Goal: Information Seeking & Learning: Learn about a topic

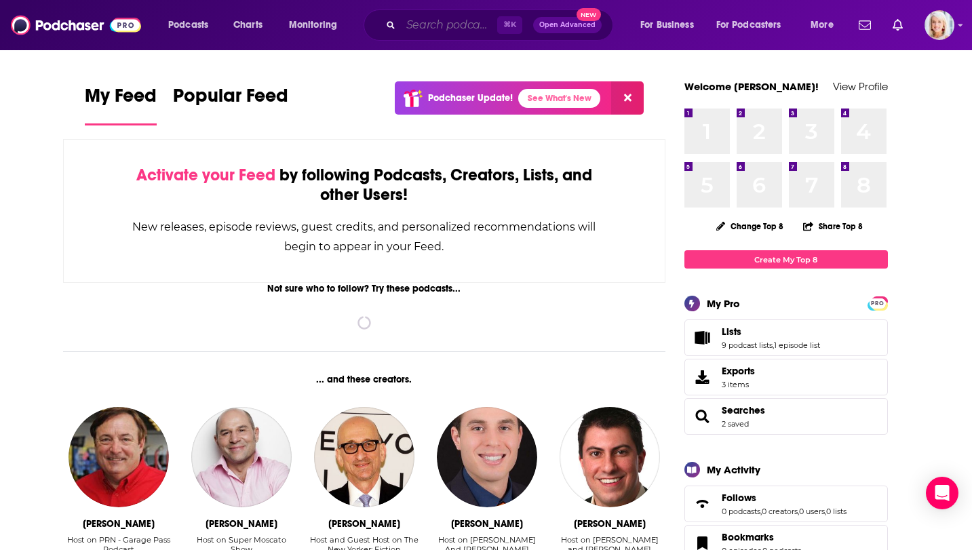
click at [455, 24] on input "Search podcasts, credits, & more..." at bounding box center [449, 25] width 96 height 22
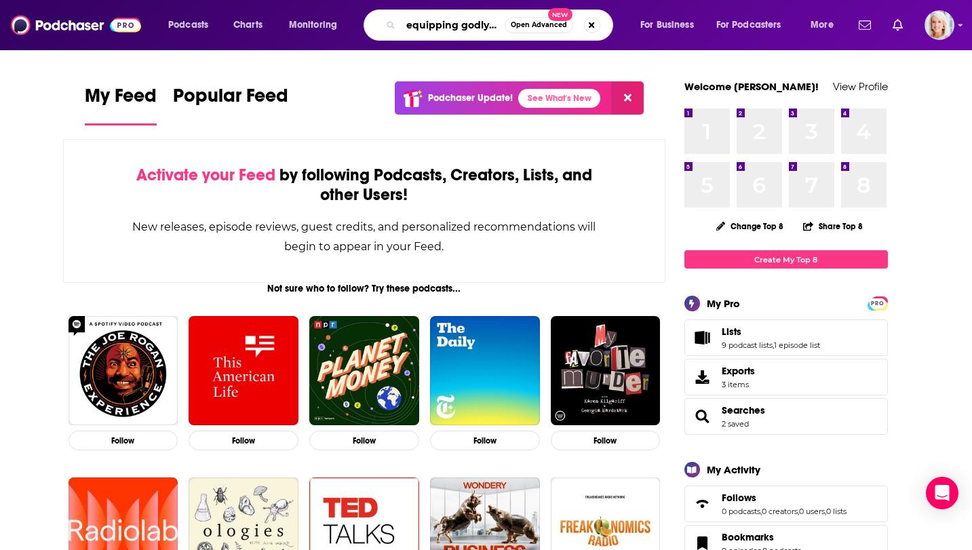
type input "equipping godly women"
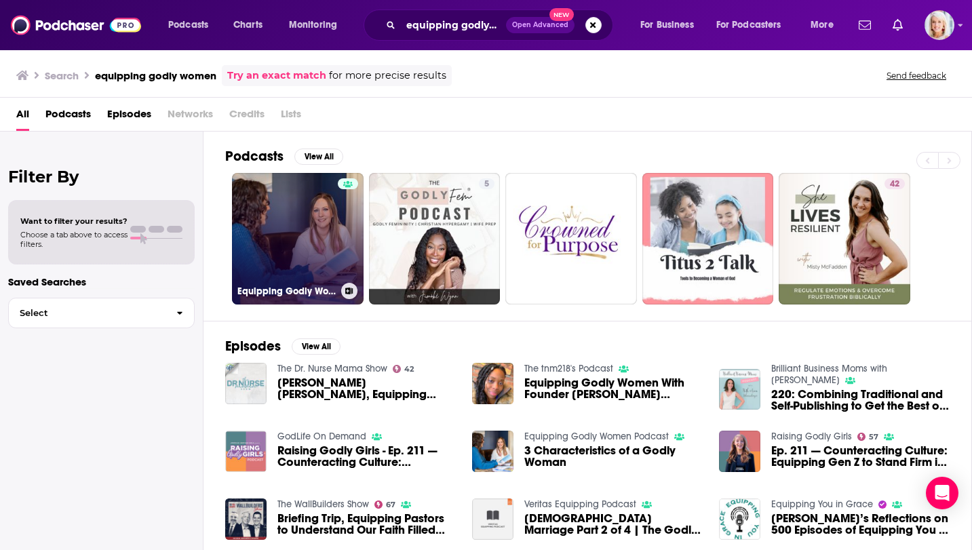
click at [322, 235] on link "Equipping Godly Women Podcast" at bounding box center [298, 239] width 132 height 132
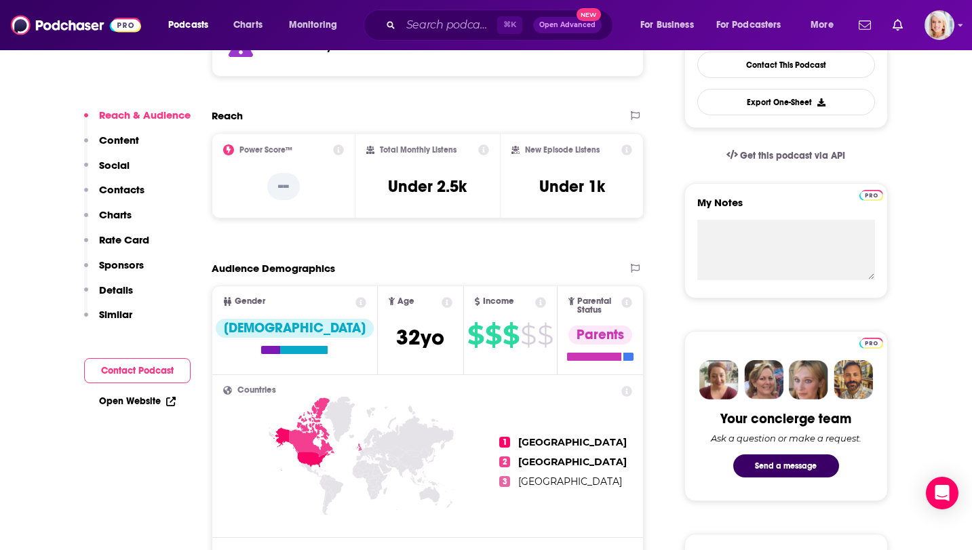
scroll to position [368, 0]
click at [443, 22] on input "Search podcasts, credits, & more..." at bounding box center [449, 25] width 96 height 22
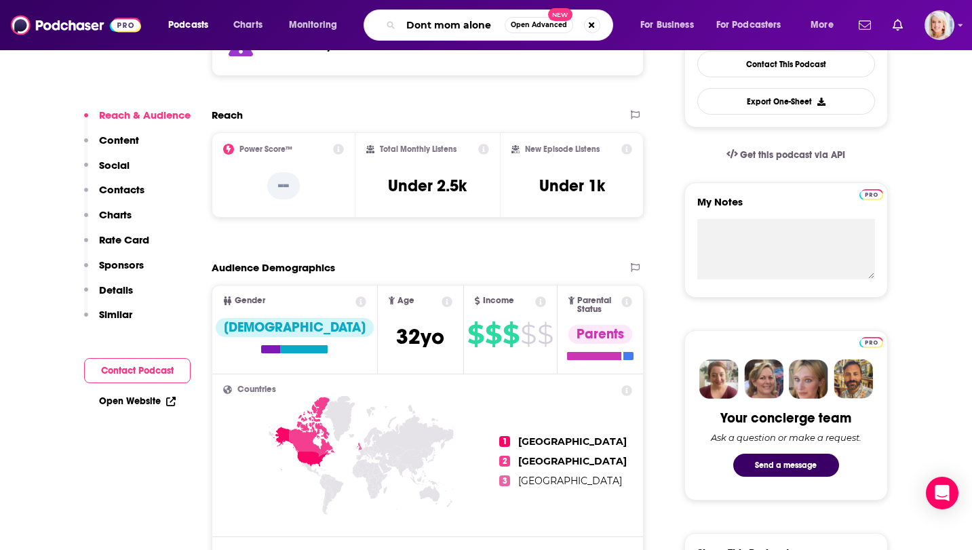
type input "Dont mom alone"
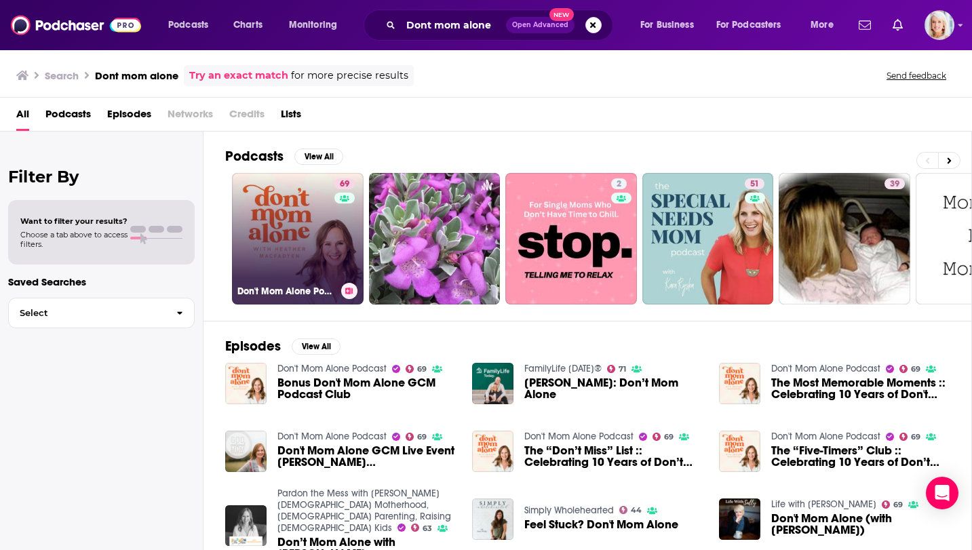
click at [288, 209] on link "69 Don't Mom Alone Podcast" at bounding box center [298, 239] width 132 height 132
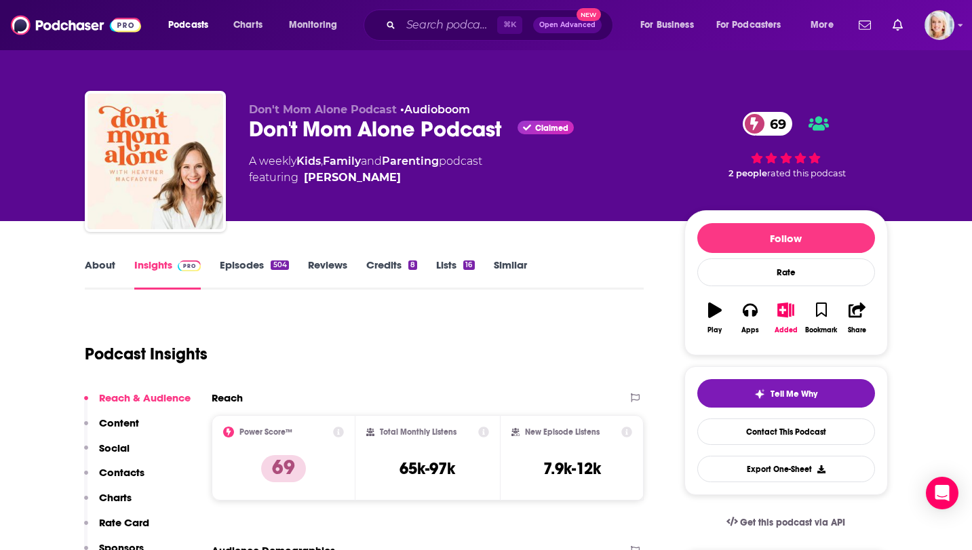
click at [99, 258] on link "About" at bounding box center [100, 273] width 31 height 31
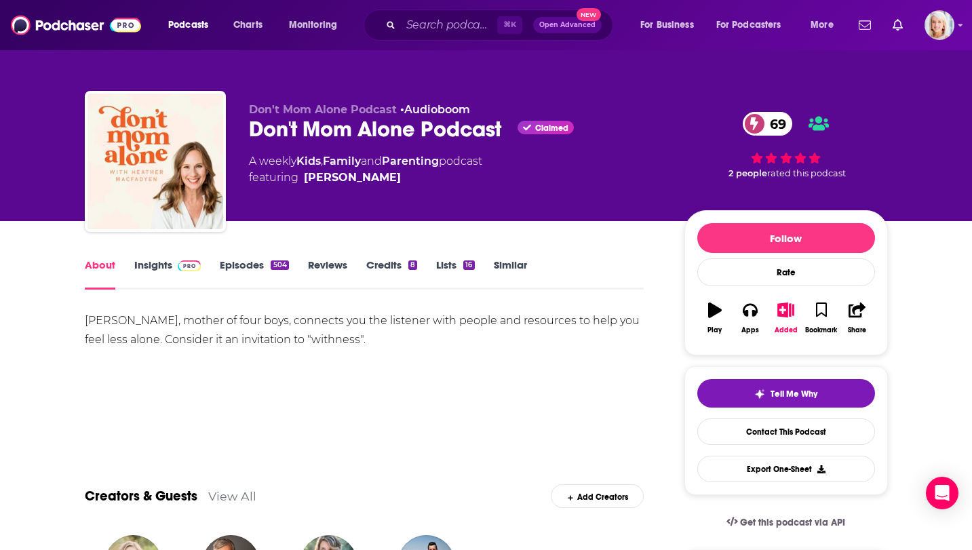
click at [159, 267] on link "Insights" at bounding box center [167, 273] width 67 height 31
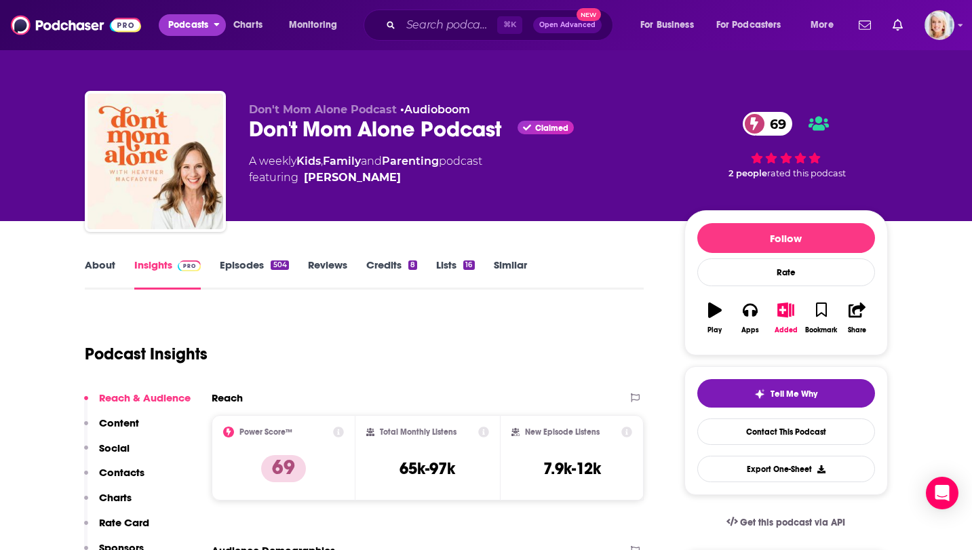
click at [194, 27] on span "Podcasts" at bounding box center [188, 25] width 40 height 19
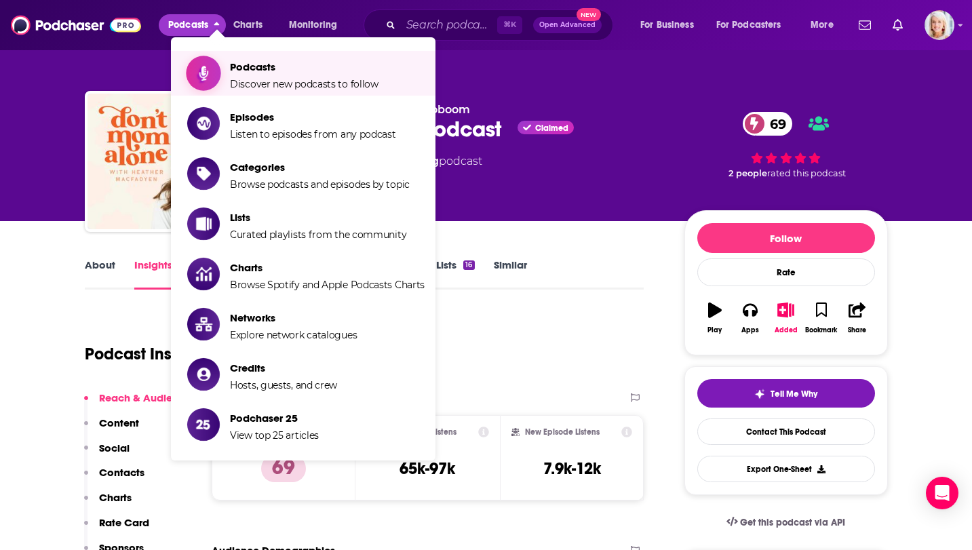
click at [237, 69] on span "Podcasts" at bounding box center [304, 66] width 148 height 13
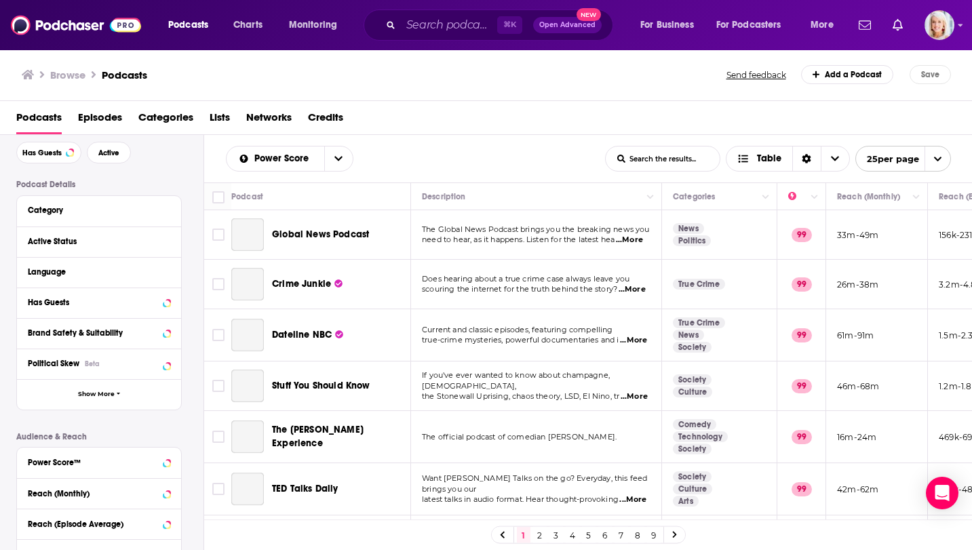
scroll to position [60, 0]
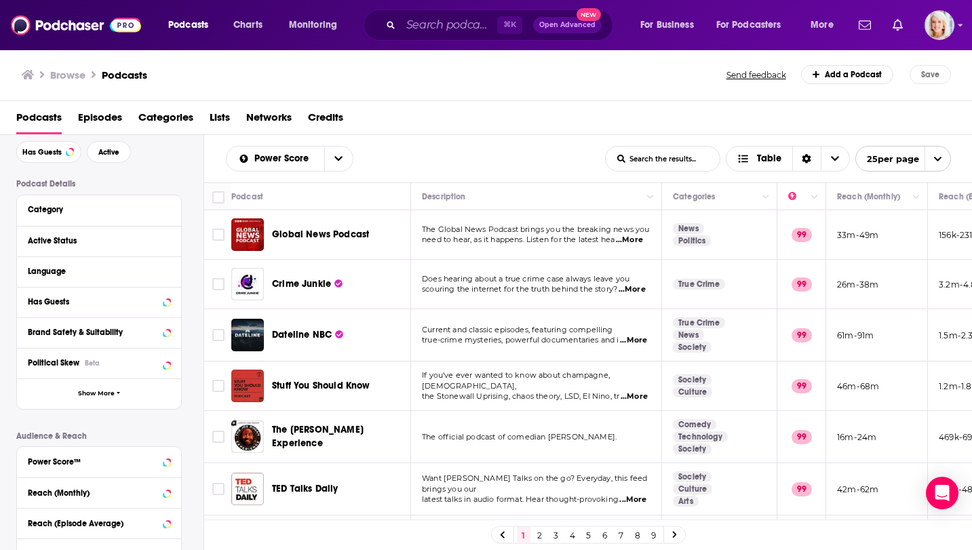
click at [90, 198] on div "Category" at bounding box center [99, 210] width 164 height 31
click at [55, 300] on div "Has Guests" at bounding box center [82, 301] width 108 height 9
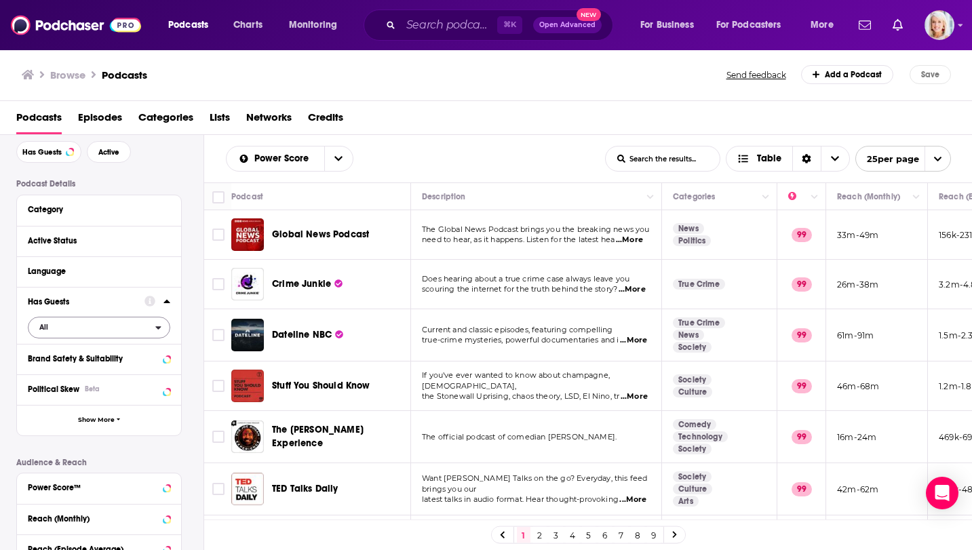
click at [44, 325] on span "All" at bounding box center [43, 326] width 9 height 7
click at [43, 370] on span "Has guests" at bounding box center [73, 371] width 77 height 7
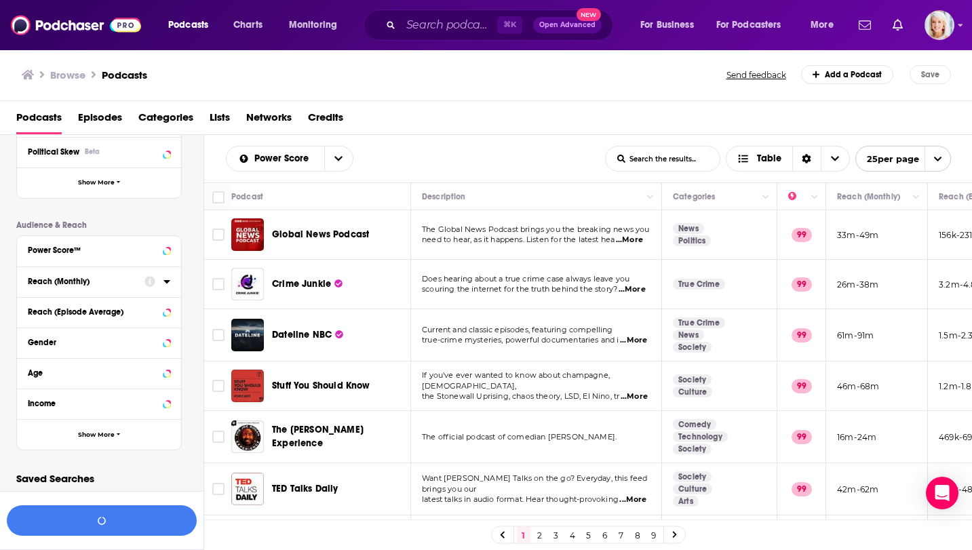
scroll to position [296, 0]
click at [102, 344] on div "Gender" at bounding box center [82, 342] width 108 height 9
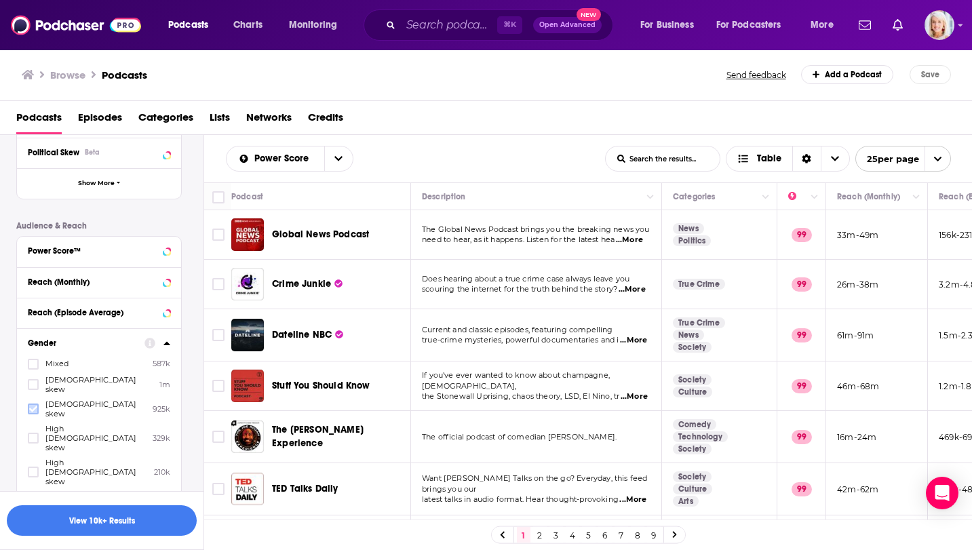
click at [36, 406] on icon at bounding box center [33, 409] width 8 height 6
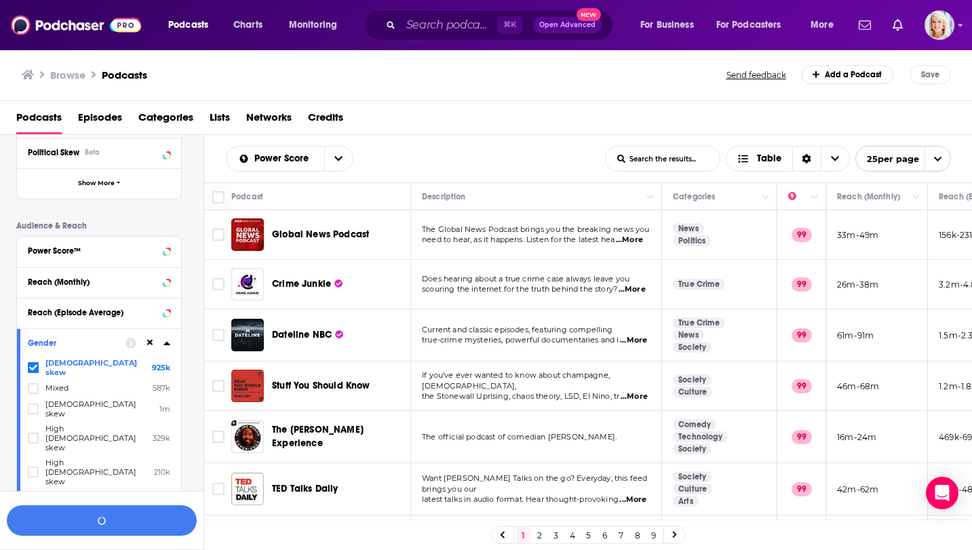
click at [190, 356] on div "Podcast Details Category Active Status Language Has Guests Has guests Brand Saf…" at bounding box center [109, 265] width 187 height 646
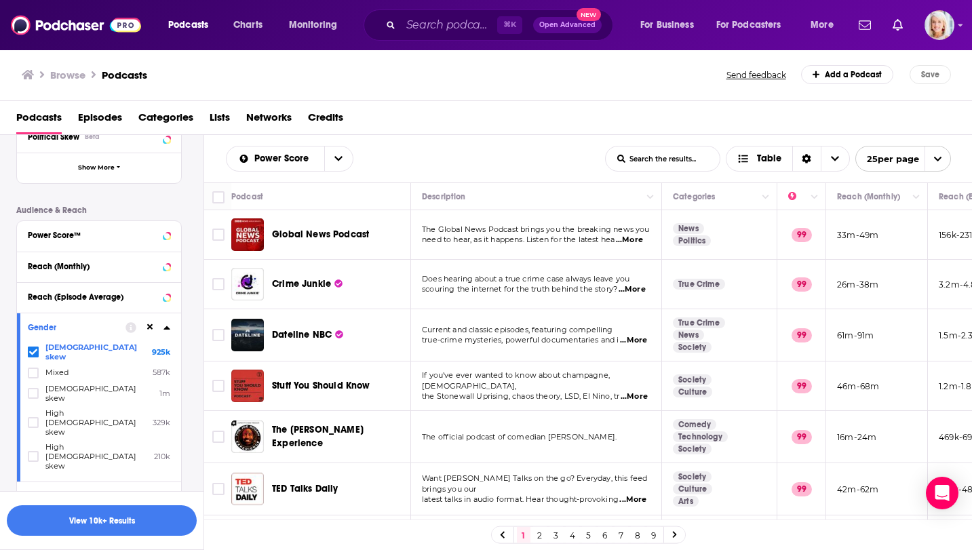
scroll to position [297, 0]
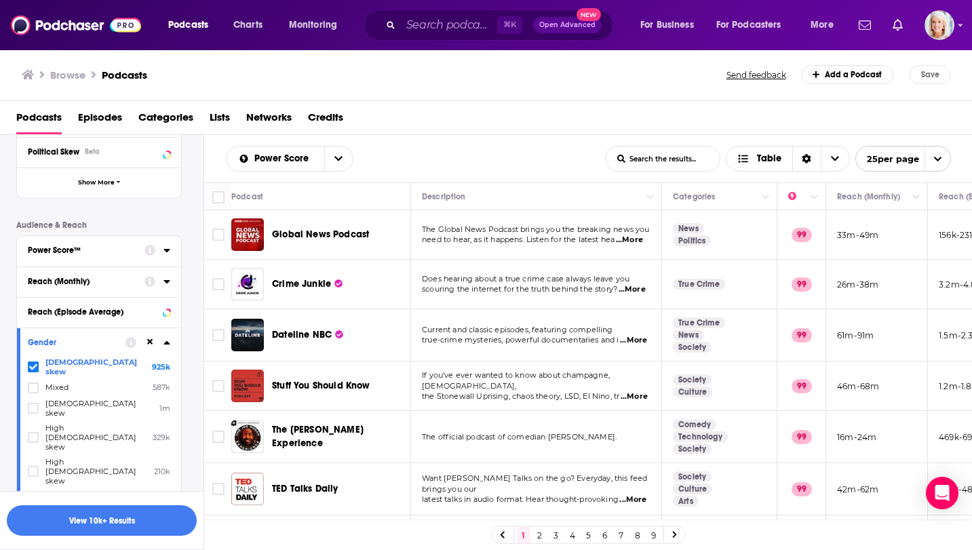
click at [73, 256] on button "Power Score™" at bounding box center [86, 249] width 117 height 17
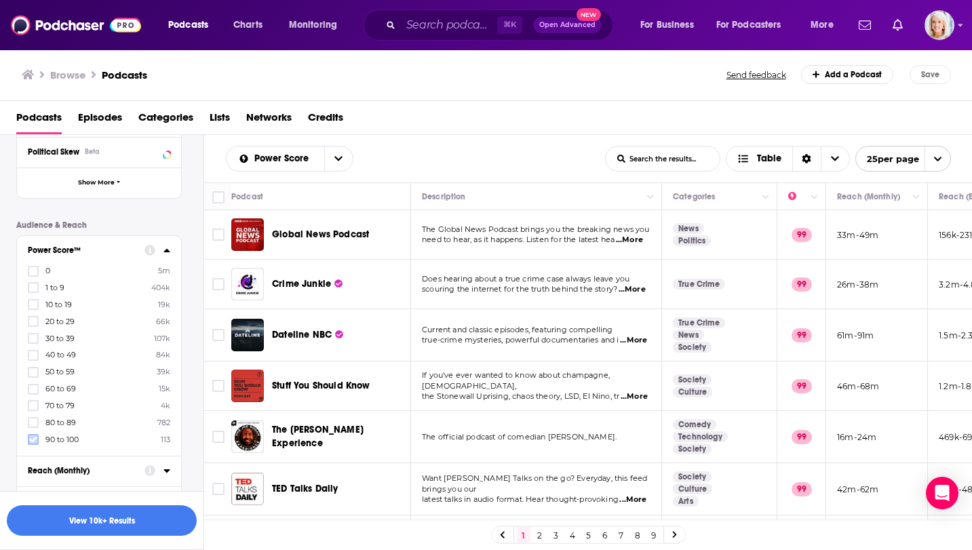
click at [32, 437] on icon at bounding box center [33, 439] width 8 height 8
click at [31, 439] on icon at bounding box center [33, 439] width 8 height 8
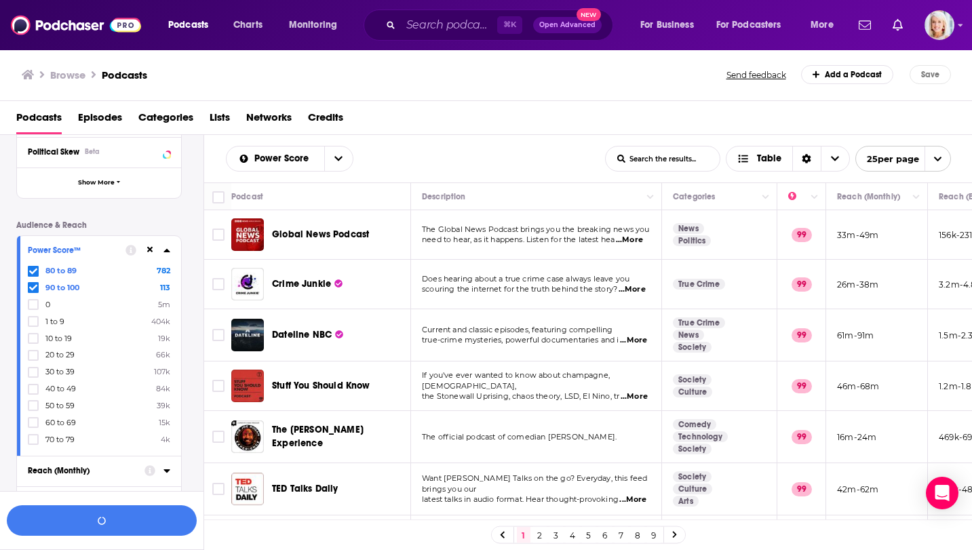
click at [31, 439] on span at bounding box center [33, 439] width 8 height 8
click at [74, 521] on button "View 425 Results" at bounding box center [102, 520] width 190 height 31
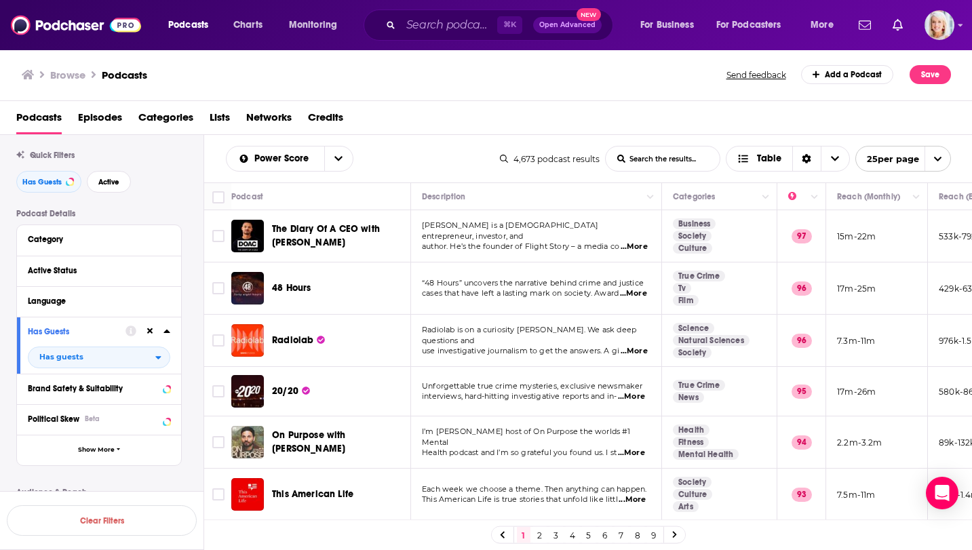
scroll to position [29, 0]
click at [89, 246] on button "Category" at bounding box center [96, 239] width 136 height 17
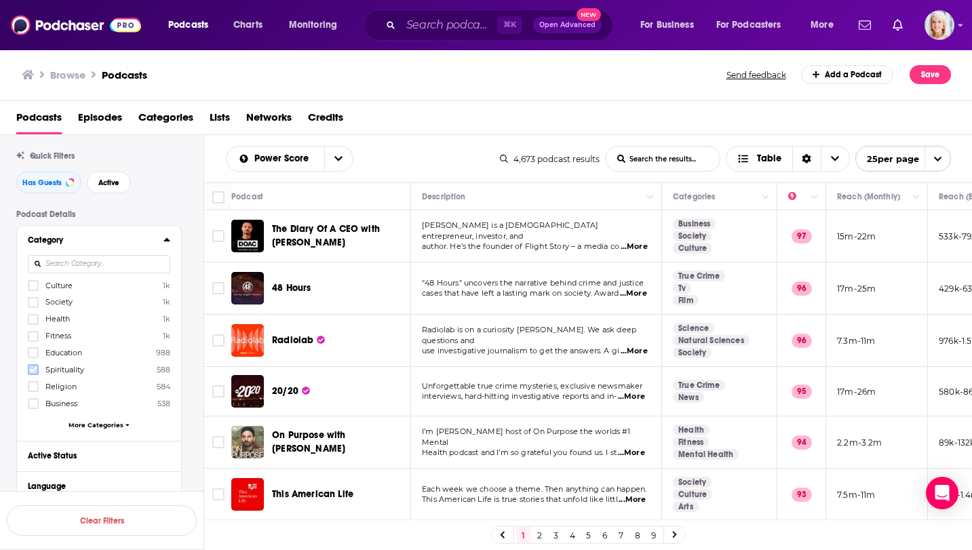
click at [35, 366] on icon at bounding box center [33, 369] width 8 height 8
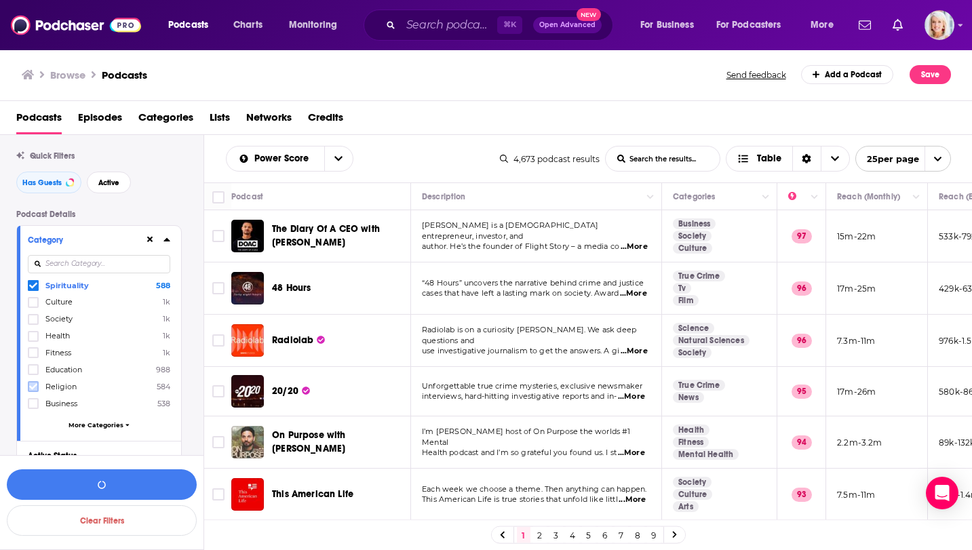
click at [34, 382] on icon at bounding box center [33, 386] width 8 height 8
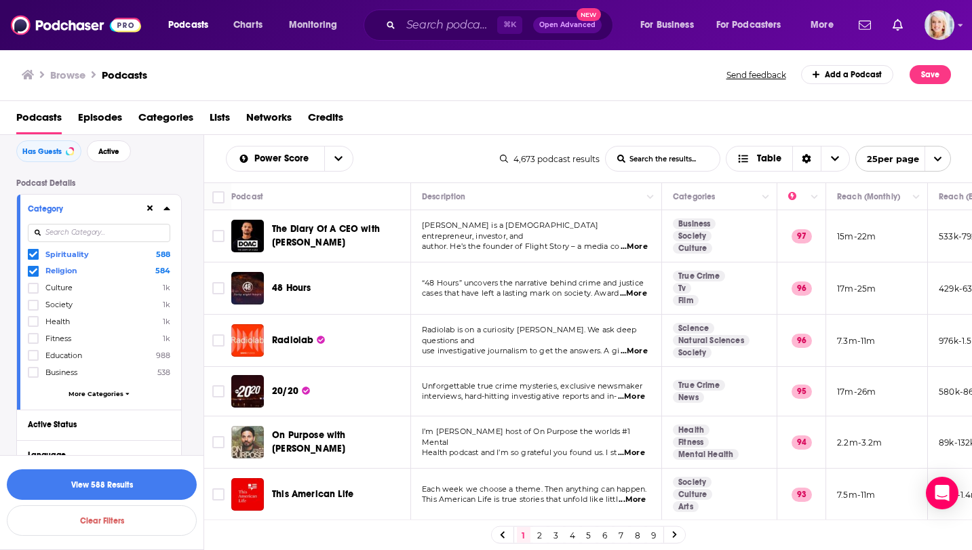
scroll to position [62, 0]
click at [149, 482] on button "View 588 Results" at bounding box center [102, 484] width 190 height 31
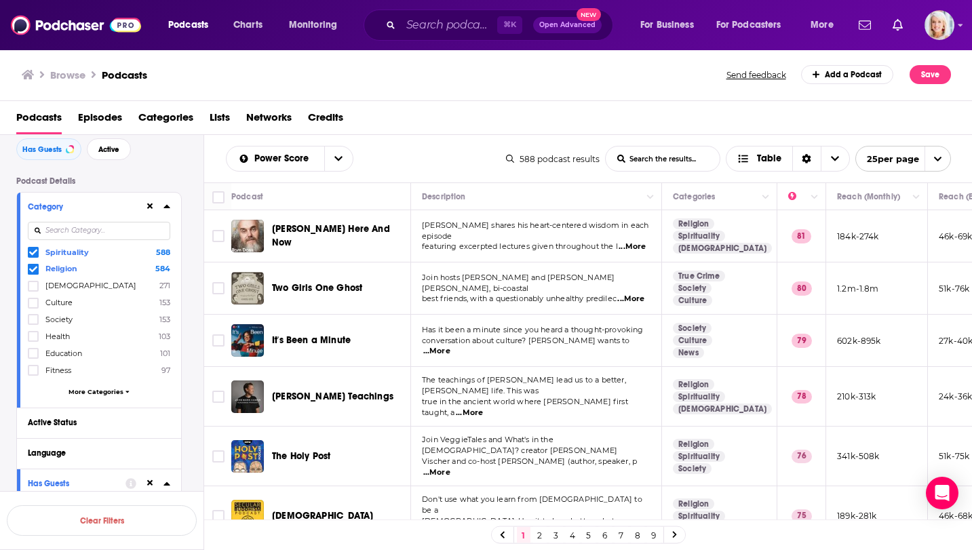
click at [34, 253] on icon at bounding box center [33, 253] width 8 height 6
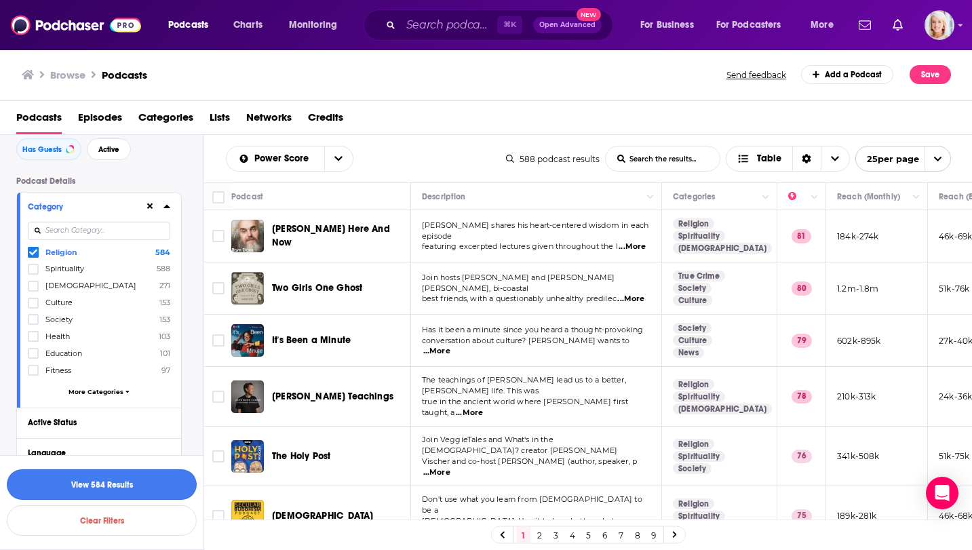
click at [53, 486] on button "View 584 Results" at bounding box center [102, 484] width 190 height 31
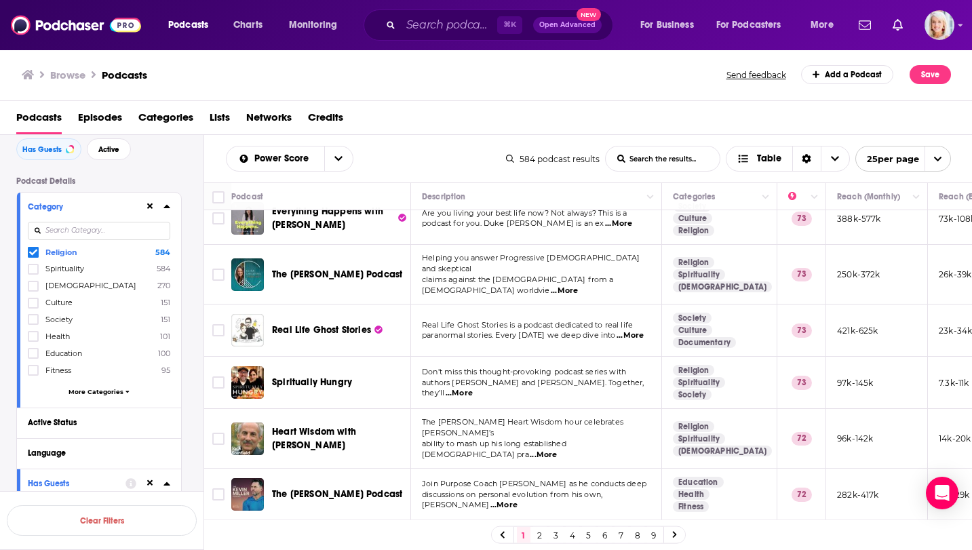
scroll to position [518, 0]
click at [473, 387] on span "...More" at bounding box center [458, 392] width 27 height 11
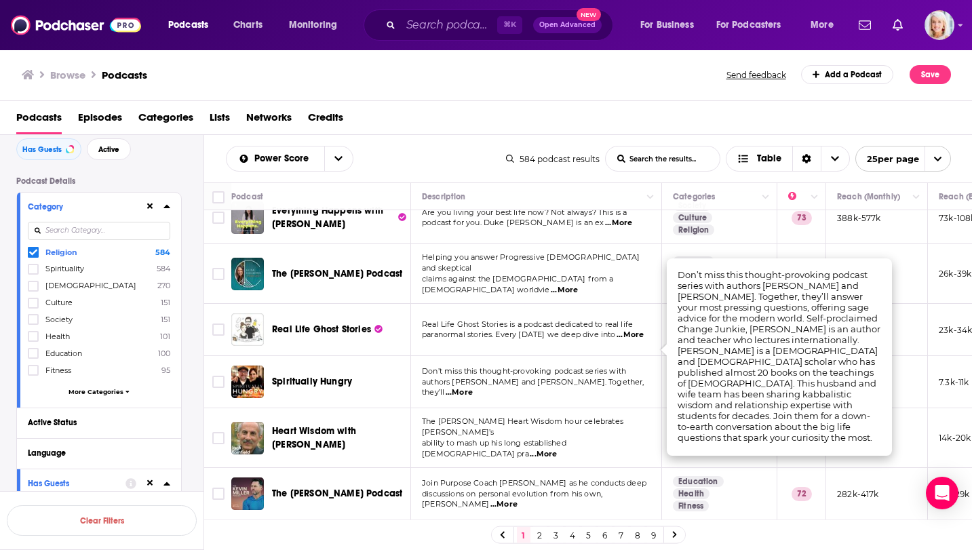
click at [612, 97] on div "Browse Podcasts Send feedback Add a Podcast Save" at bounding box center [486, 75] width 972 height 52
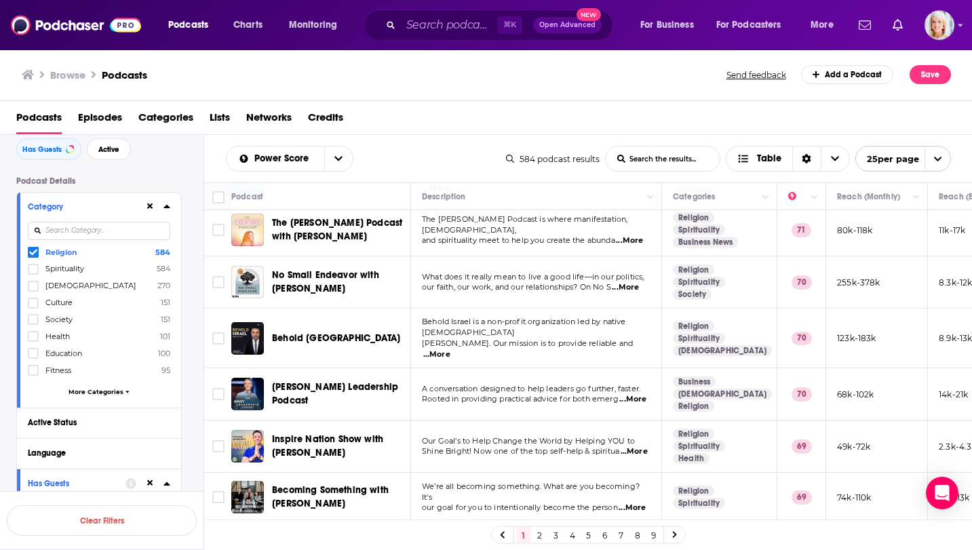
scroll to position [0, 0]
click at [465, 26] on input "Search podcasts, credits, & more..." at bounding box center [449, 25] width 96 height 22
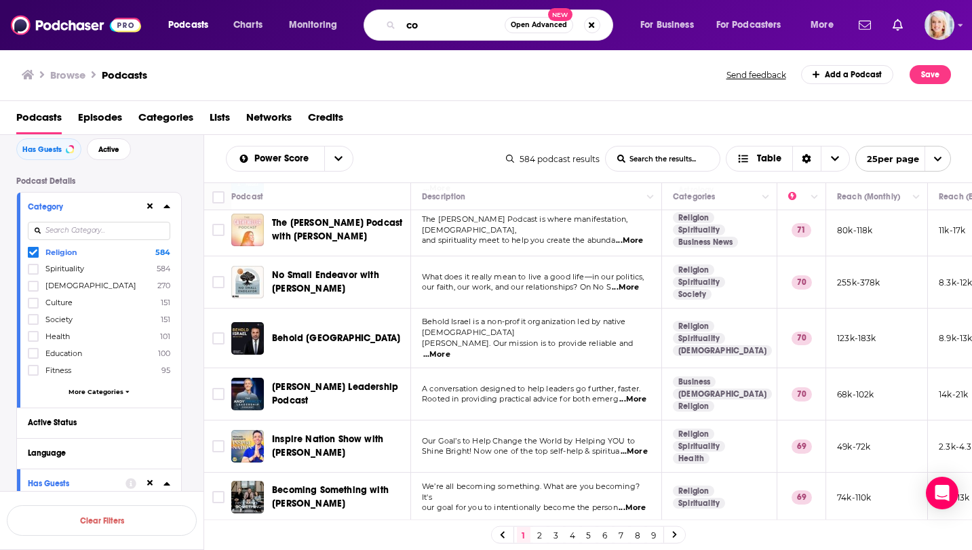
type input "c"
type input "[DEMOGRAPHIC_DATA]"
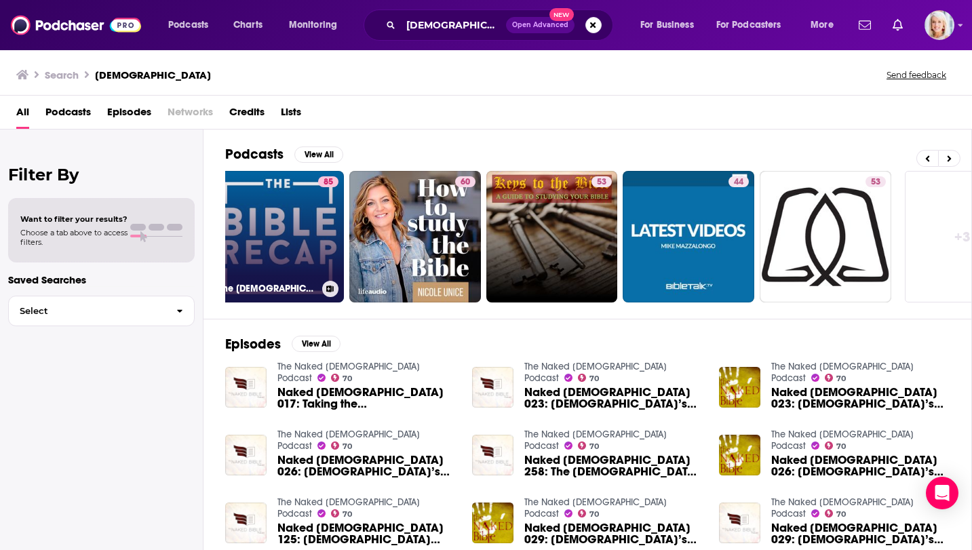
scroll to position [0, 431]
